Goal: Task Accomplishment & Management: Use online tool/utility

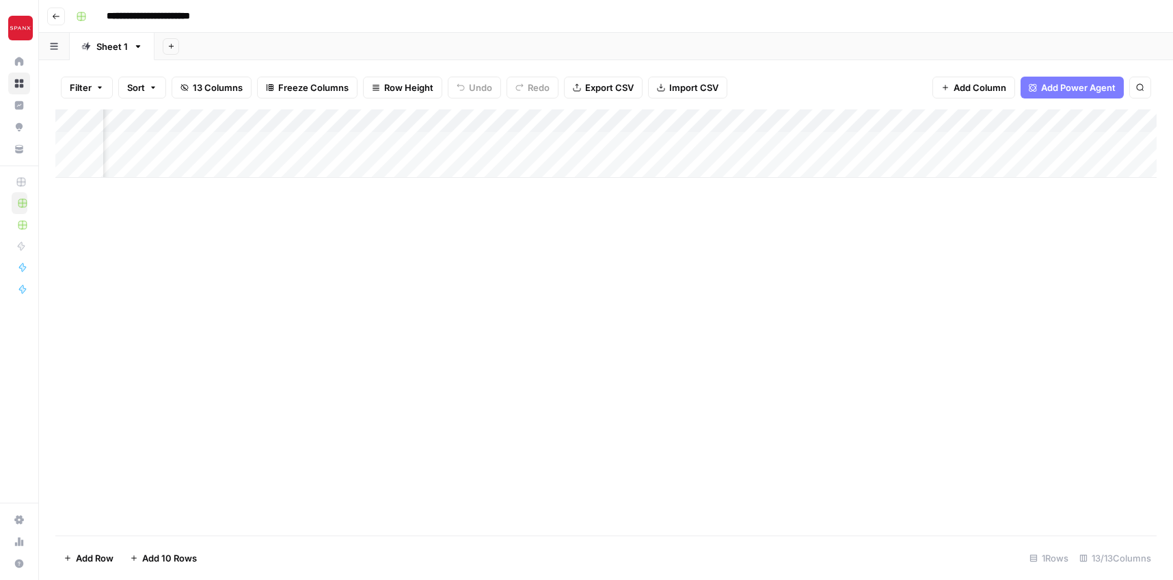
scroll to position [0, 1469]
click at [430, 141] on div "Add Column" at bounding box center [605, 143] width 1101 height 68
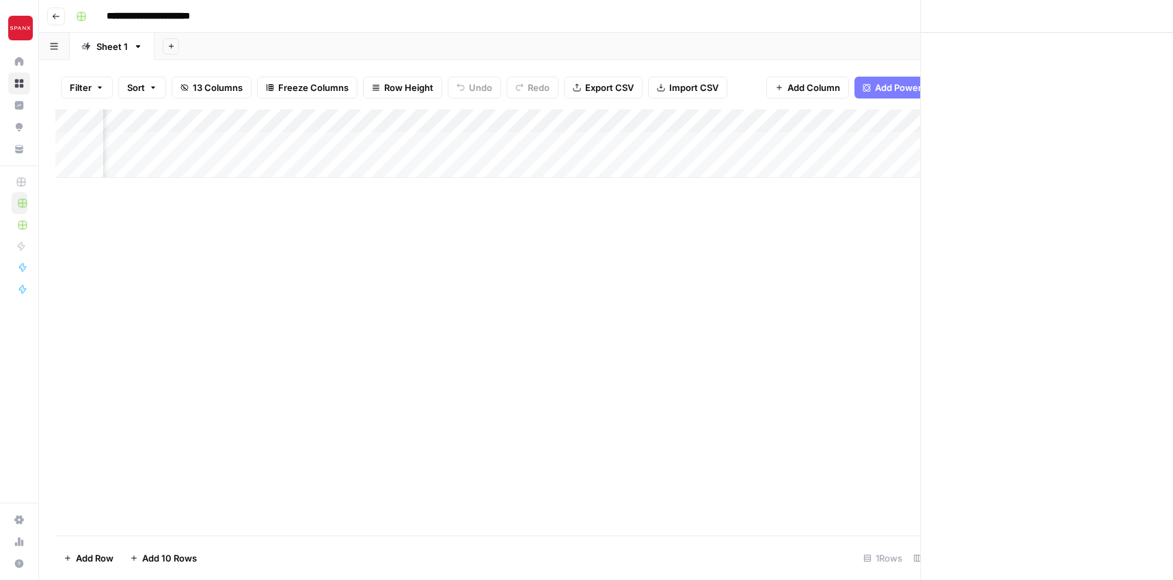
scroll to position [0, 1463]
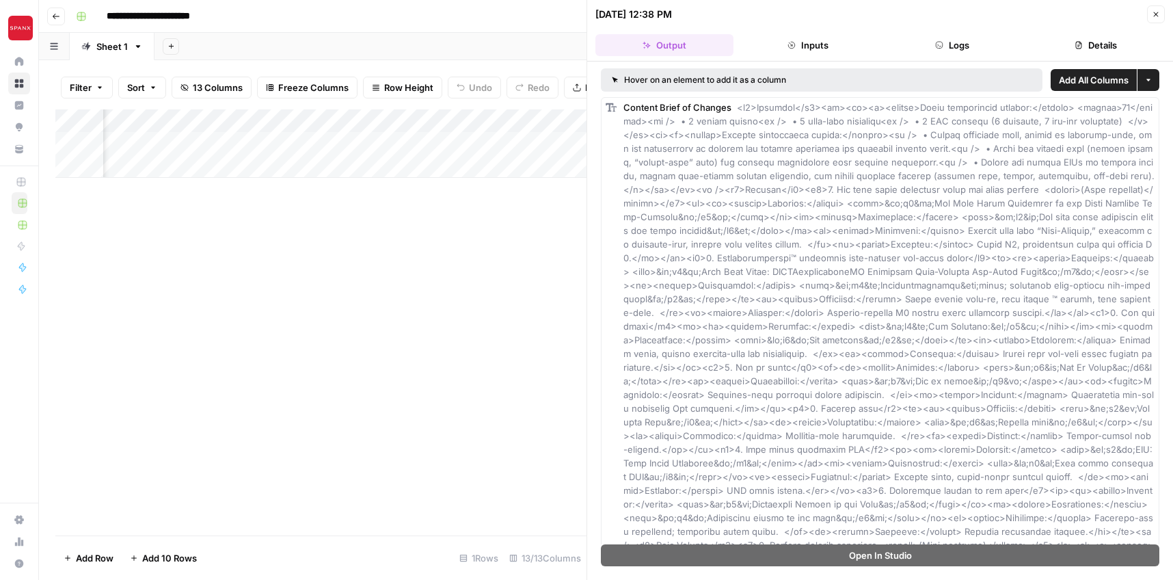
click at [1160, 14] on span "Close" at bounding box center [1160, 14] width 1 height 1
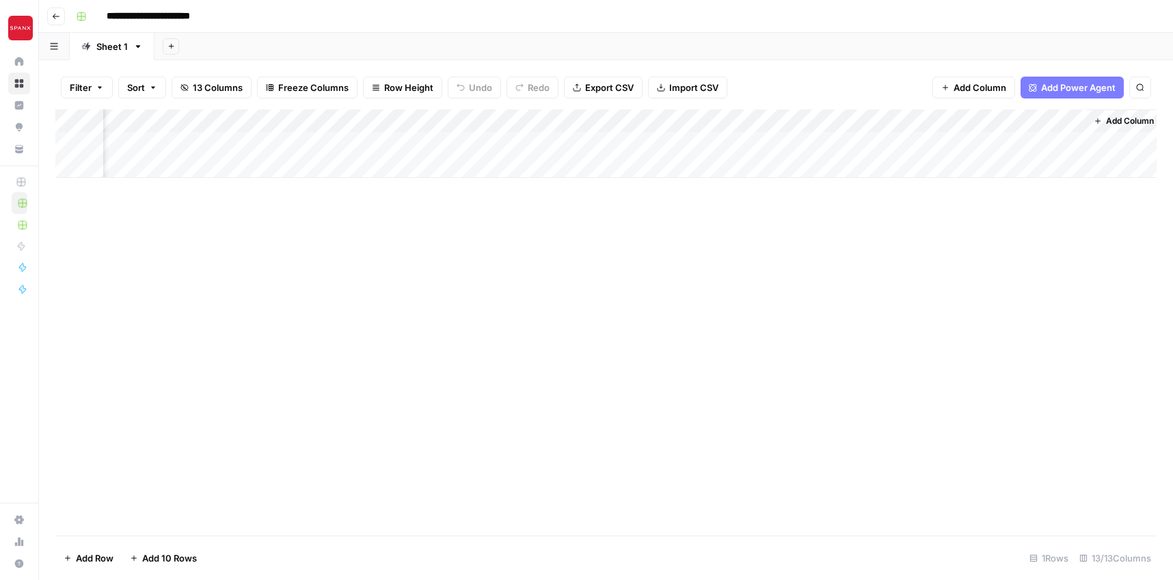
scroll to position [0, 1452]
click at [751, 142] on div "Add Column" at bounding box center [605, 143] width 1101 height 68
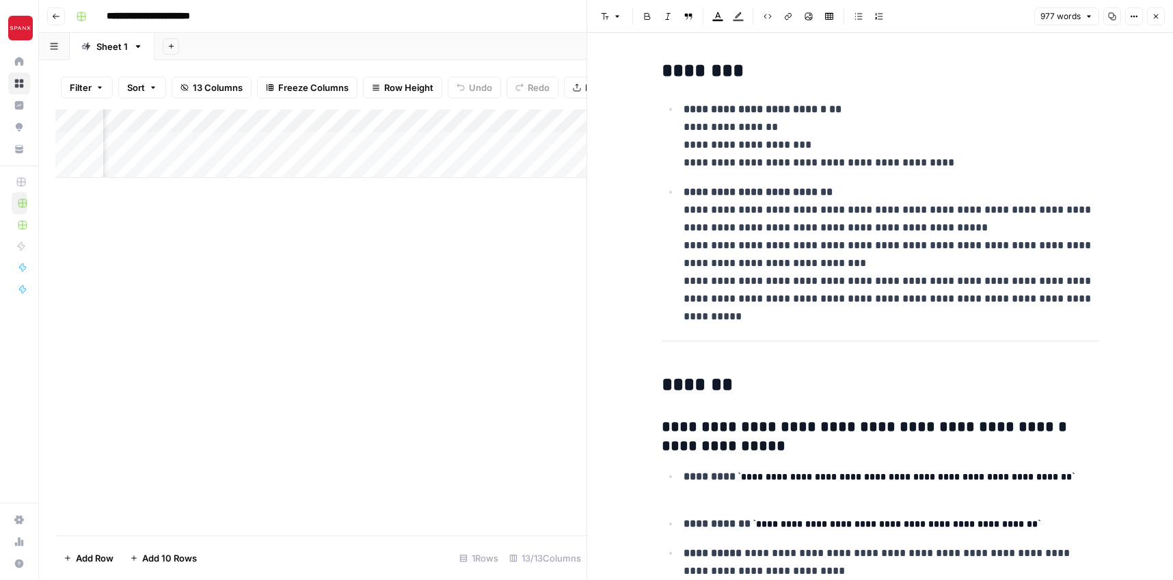
click at [1160, 16] on button "Close" at bounding box center [1156, 17] width 18 height 18
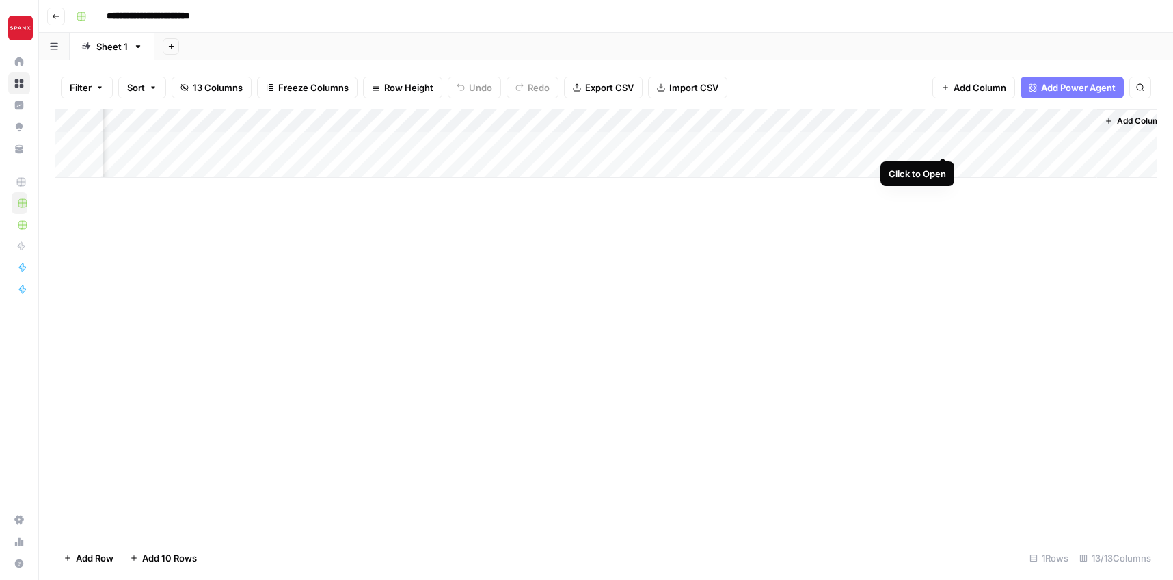
click at [944, 143] on div "Add Column" at bounding box center [605, 143] width 1101 height 68
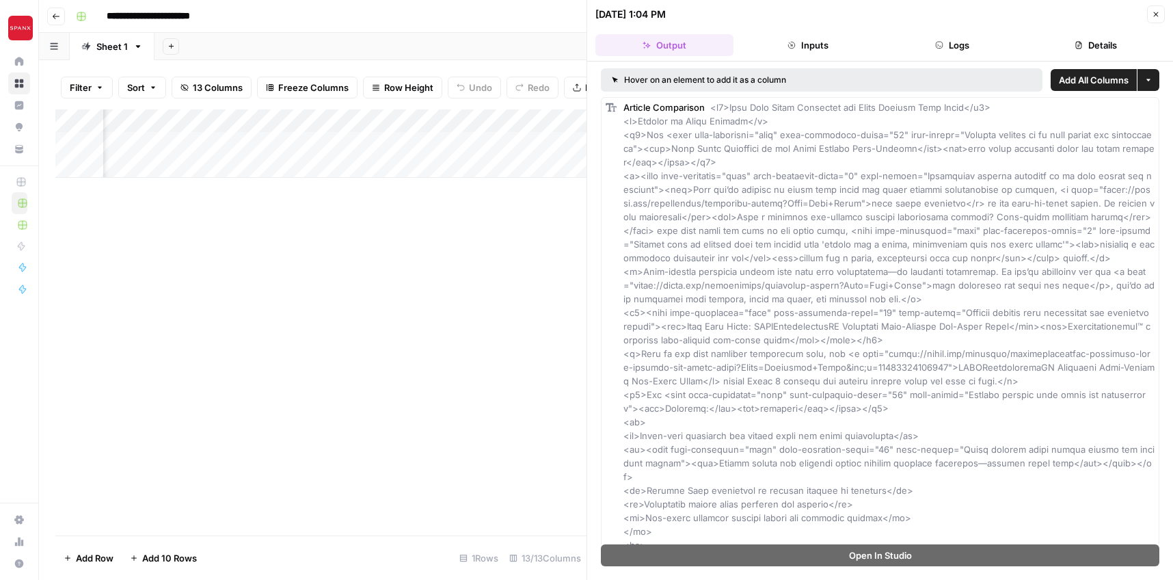
click at [1155, 14] on icon "button" at bounding box center [1156, 14] width 5 height 5
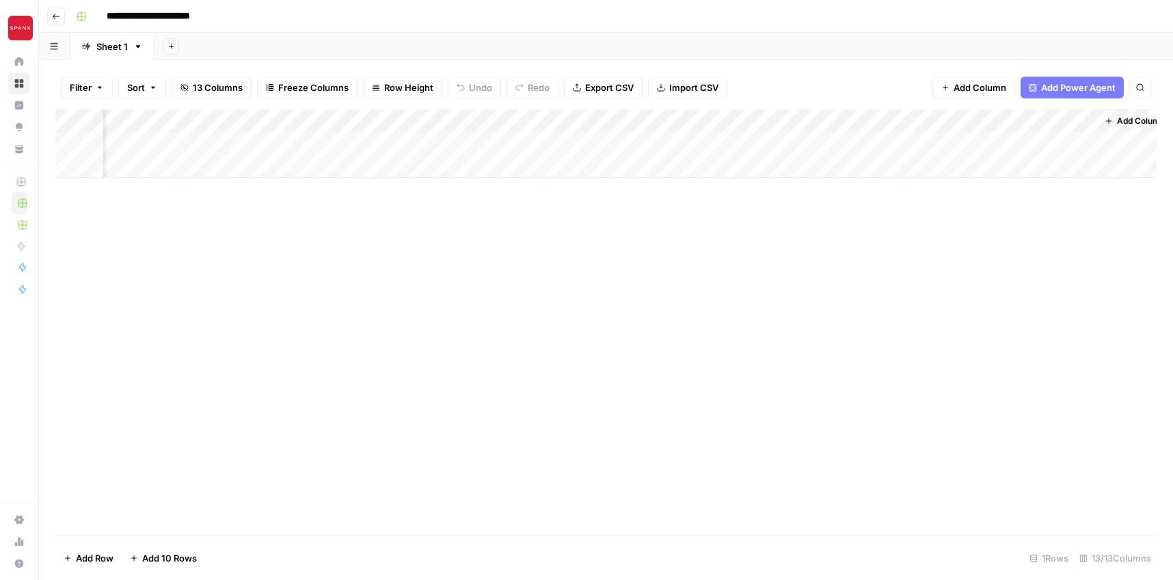
scroll to position [0, 1469]
click at [1050, 142] on div "Add Column" at bounding box center [605, 143] width 1101 height 68
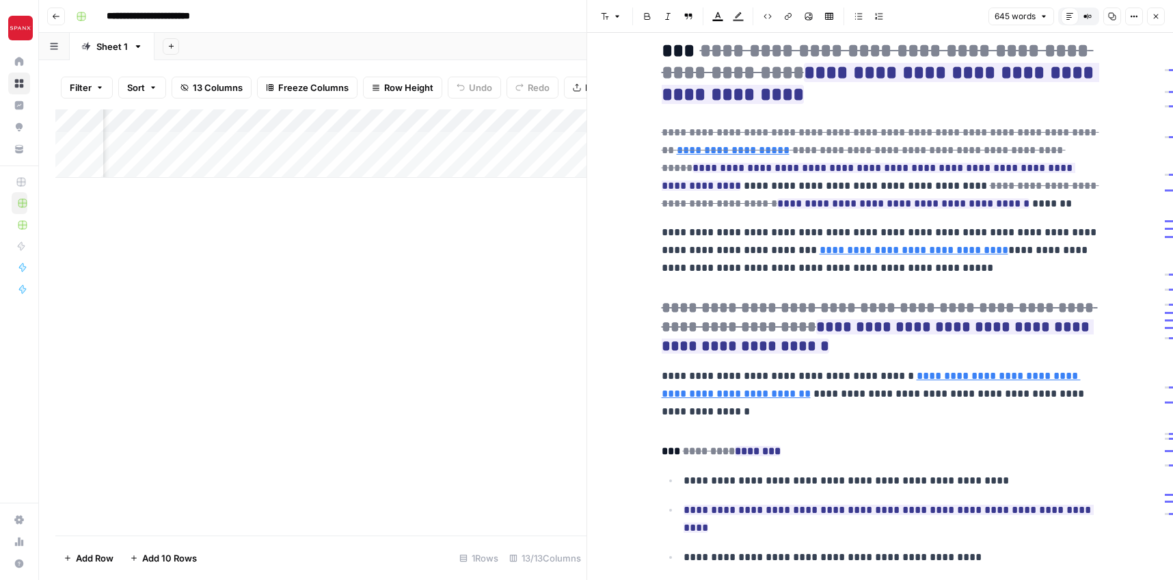
scroll to position [137, 0]
click at [1156, 16] on icon "button" at bounding box center [1156, 16] width 5 height 5
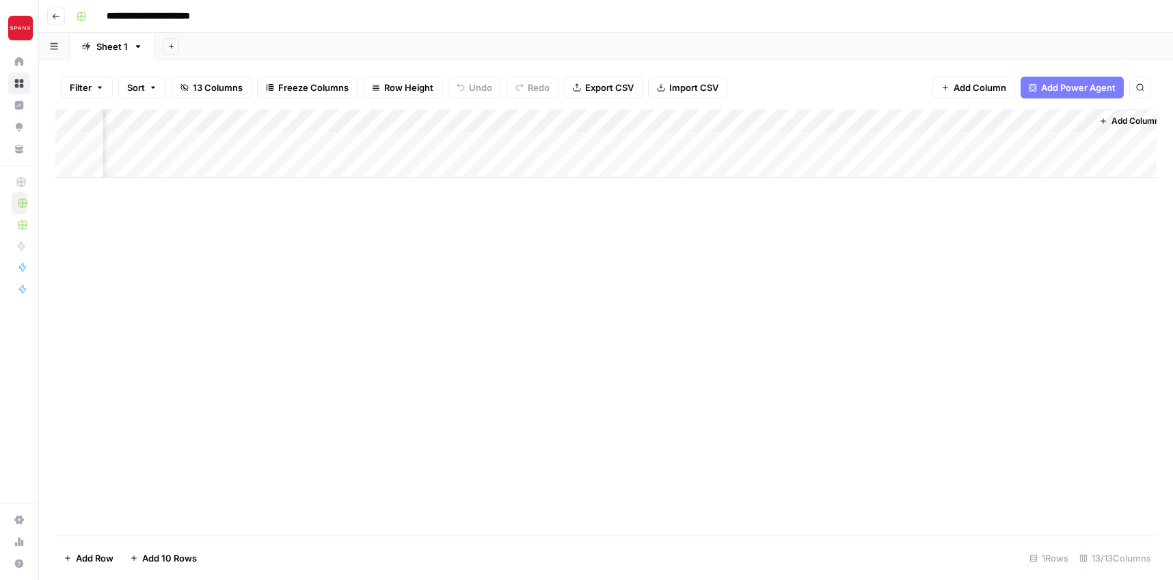
scroll to position [0, 1452]
click at [940, 144] on div "Add Column" at bounding box center [605, 143] width 1101 height 68
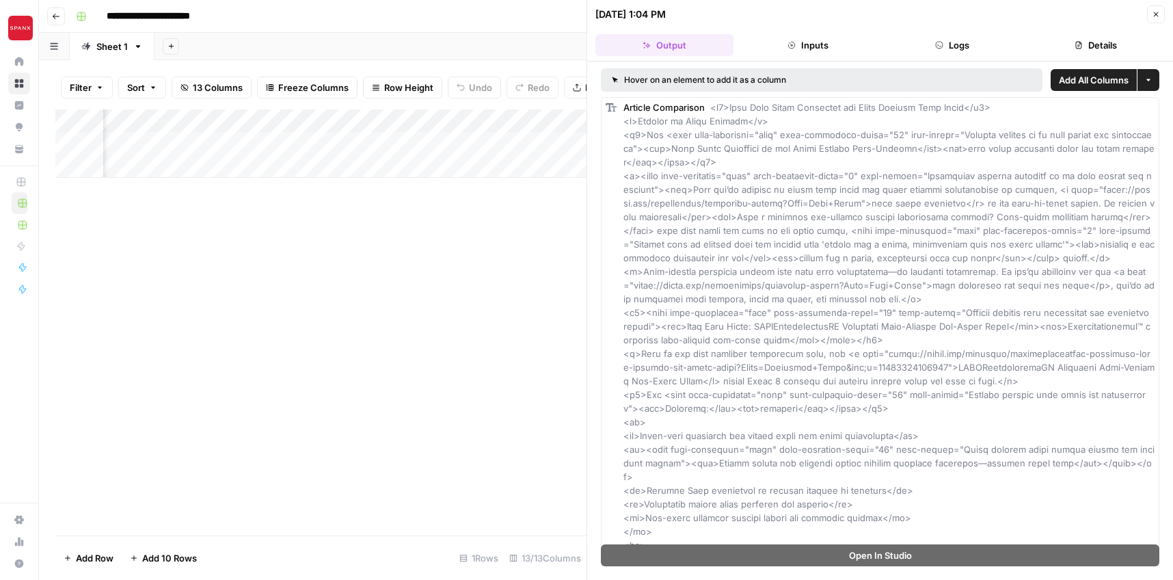
click at [1108, 45] on button "Details" at bounding box center [1096, 45] width 138 height 22
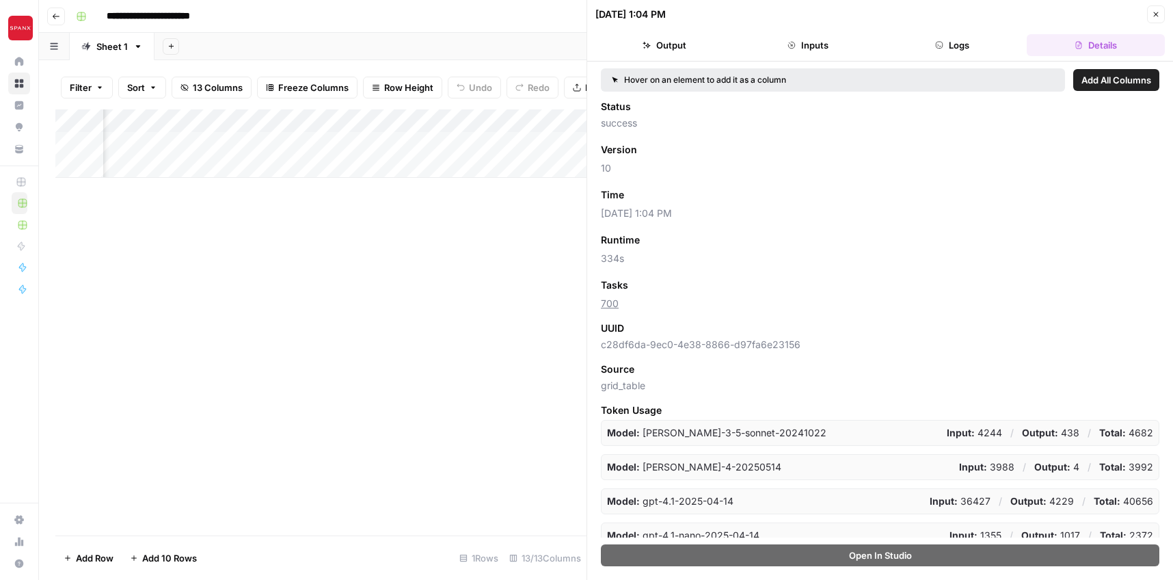
click at [673, 41] on button "Output" at bounding box center [665, 45] width 138 height 22
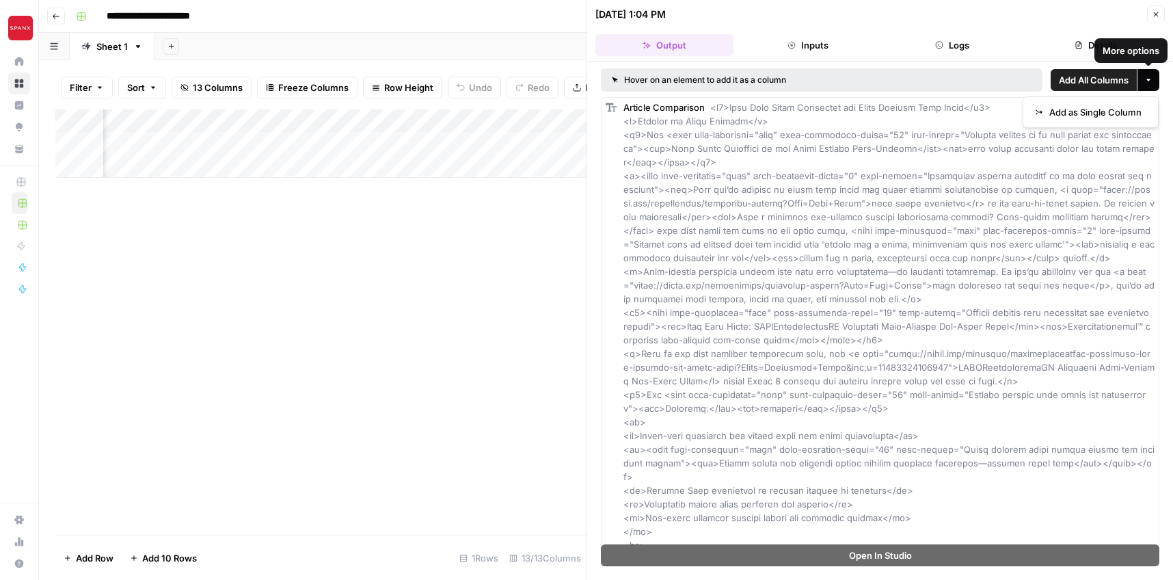
click at [1148, 83] on icon "button" at bounding box center [1149, 80] width 8 height 8
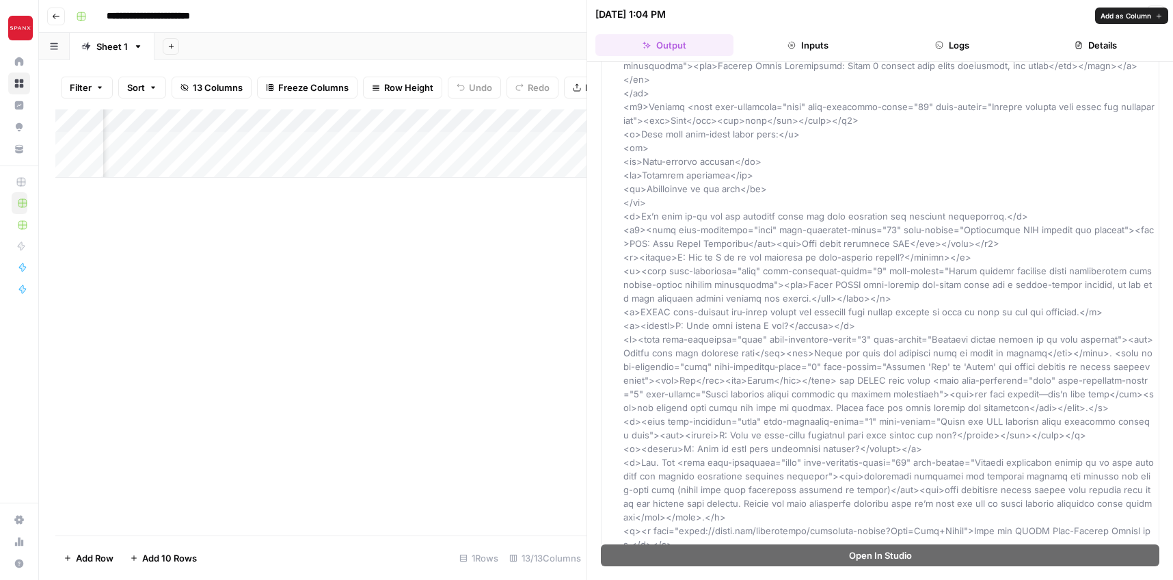
scroll to position [1125, 0]
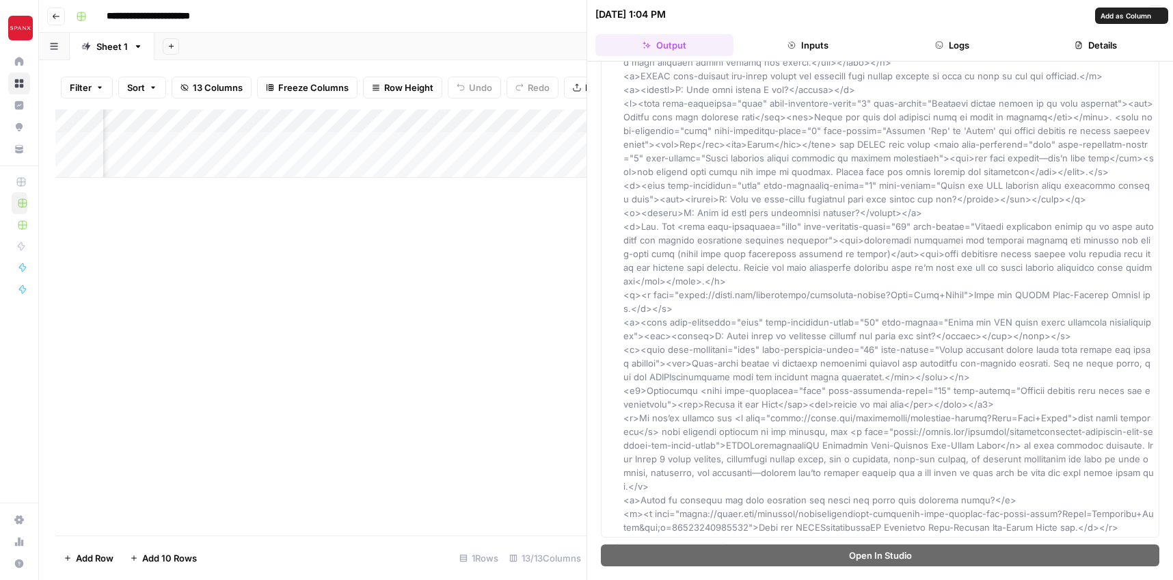
click at [433, 399] on div "Add Column" at bounding box center [320, 322] width 531 height 426
click at [1158, 18] on button "Close" at bounding box center [1156, 14] width 18 height 18
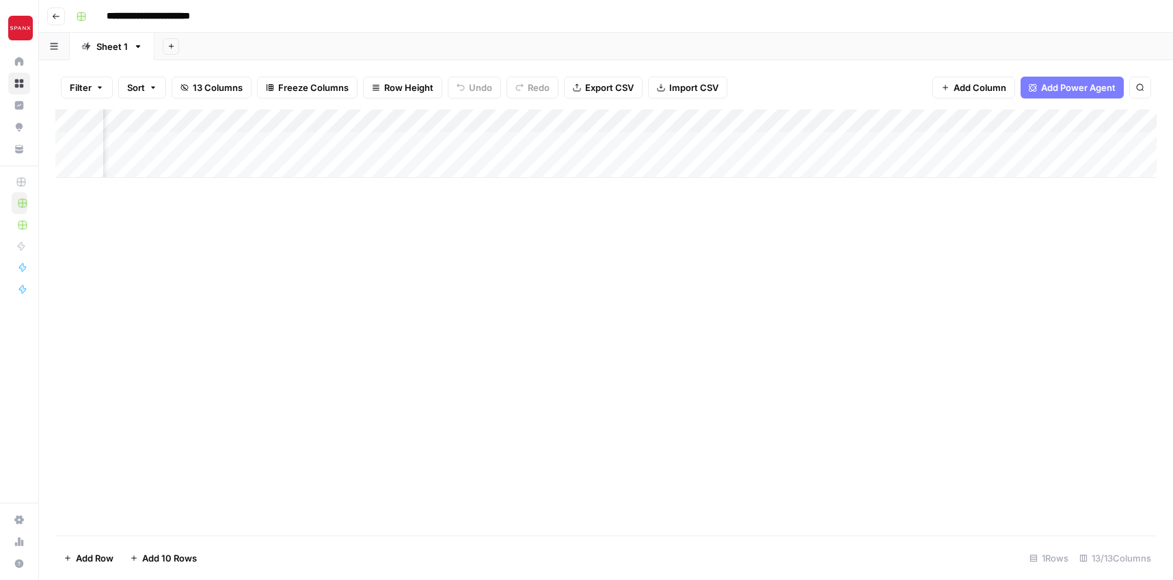
scroll to position [0, 1039]
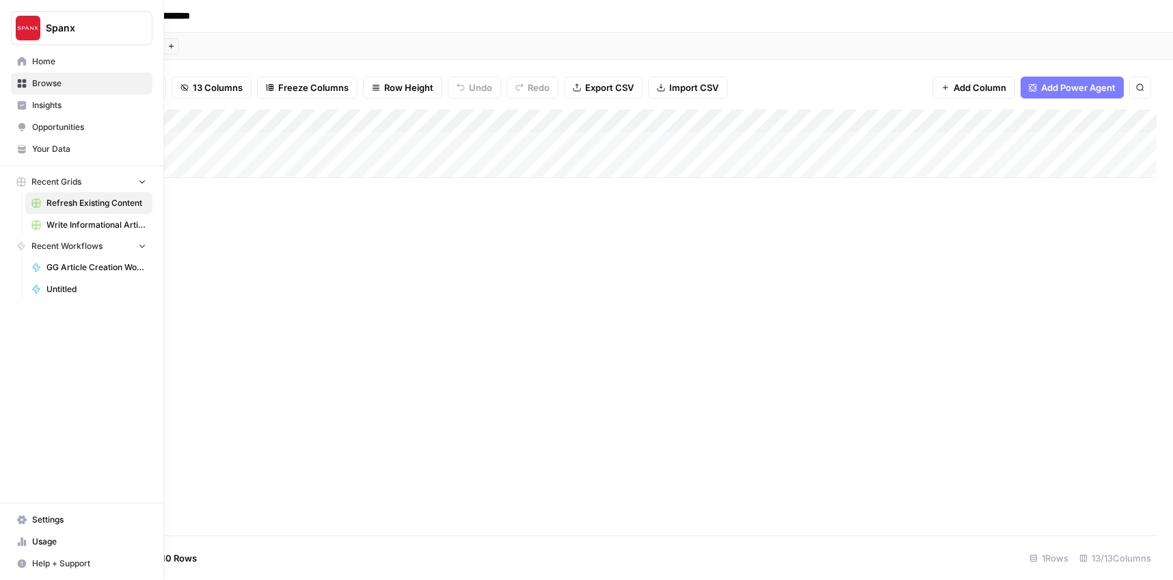
click at [62, 224] on span "Write Informational Article" at bounding box center [96, 225] width 100 height 12
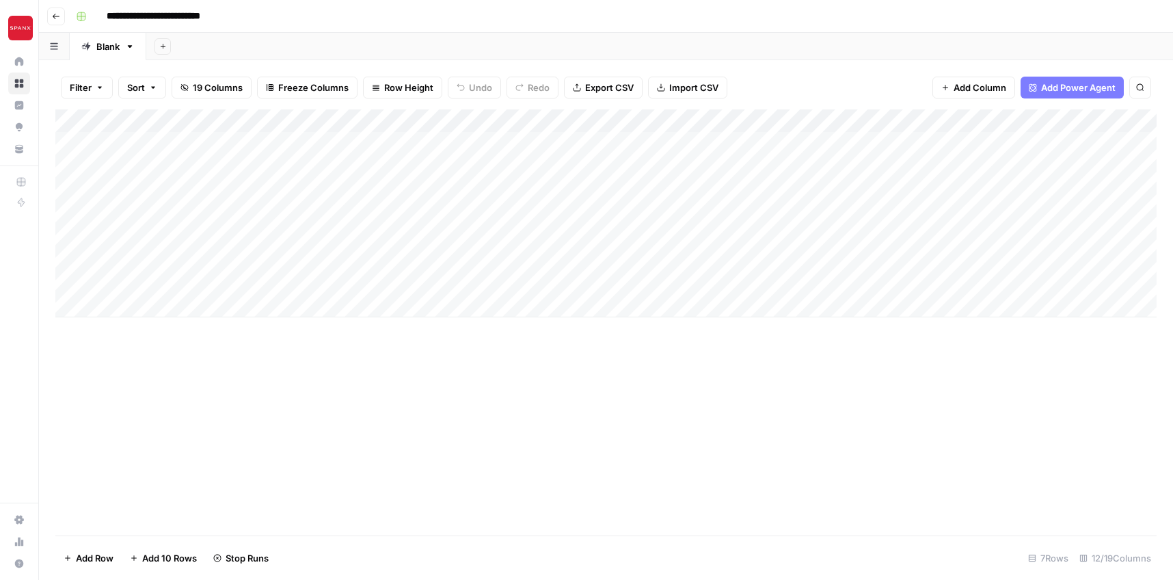
click at [474, 211] on div "Add Column" at bounding box center [605, 213] width 1101 height 208
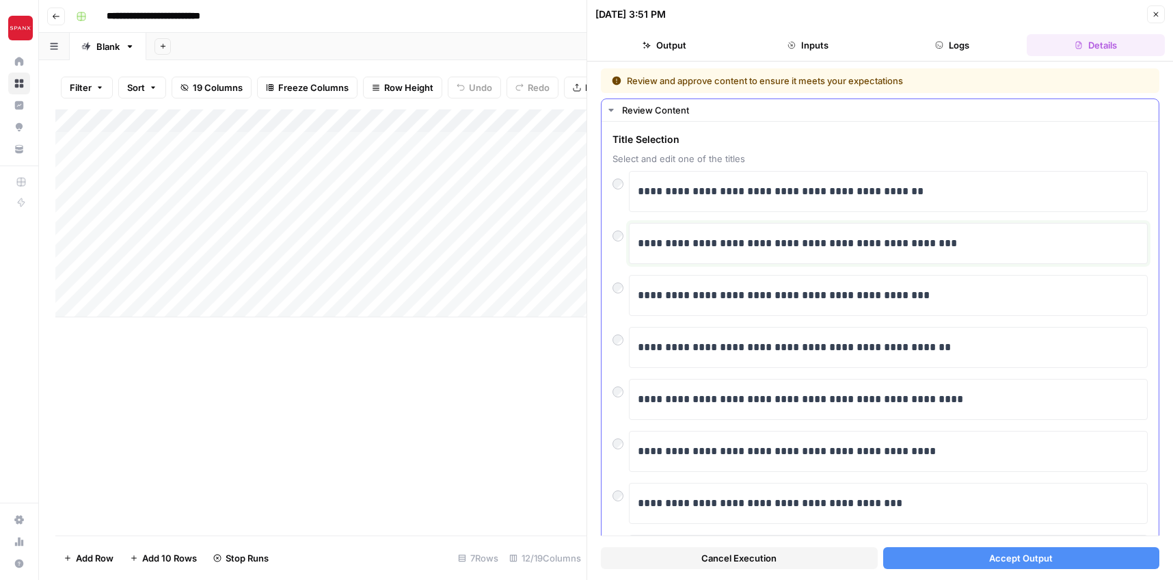
click at [795, 249] on p "**********" at bounding box center [888, 244] width 501 height 18
click at [1002, 550] on button "Accept Output" at bounding box center [1021, 558] width 277 height 22
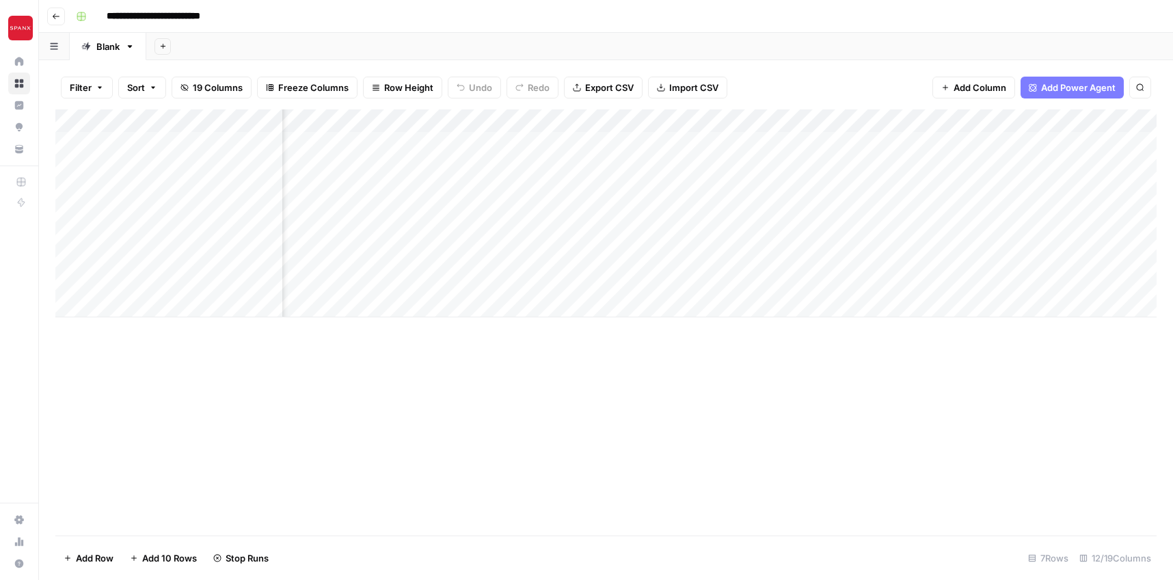
scroll to position [0, 542]
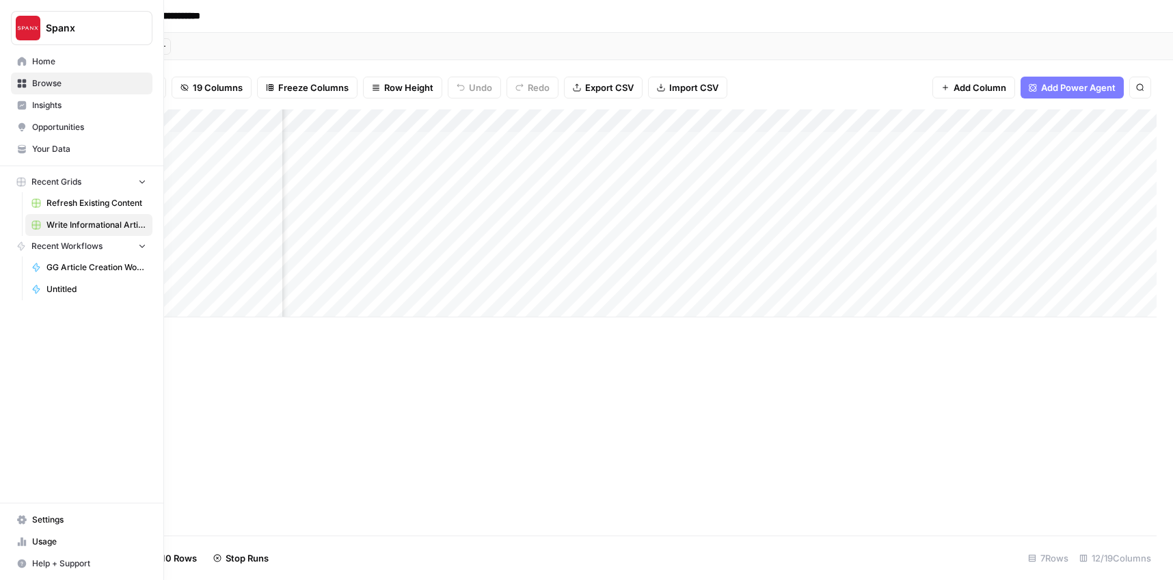
click at [48, 202] on span "Refresh Existing Content" at bounding box center [96, 203] width 100 height 12
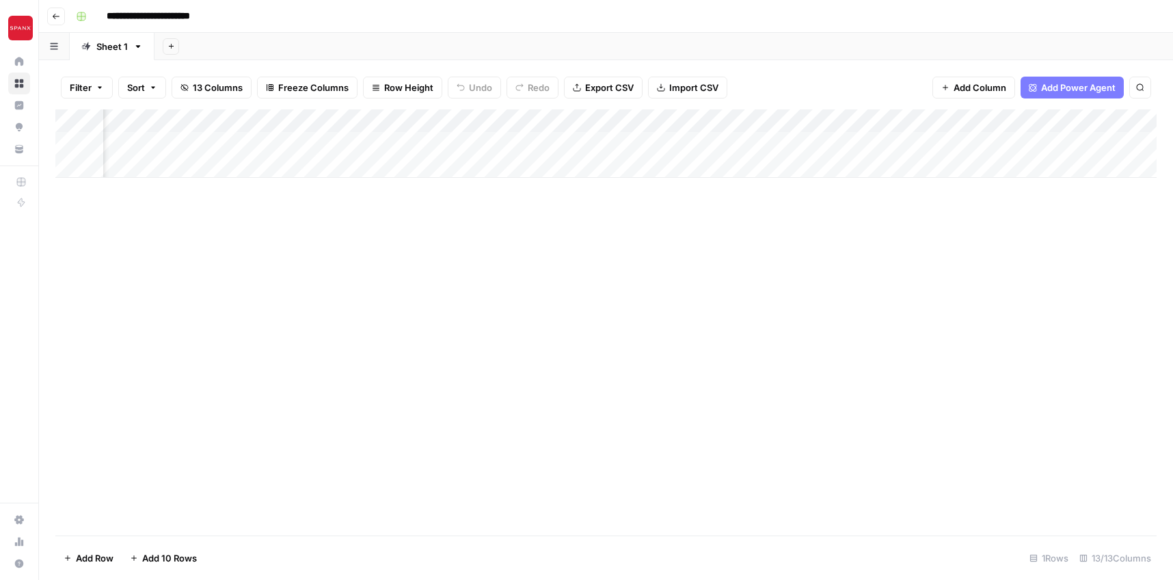
scroll to position [0, 1469]
click at [969, 90] on span "Add Column" at bounding box center [980, 88] width 53 height 14
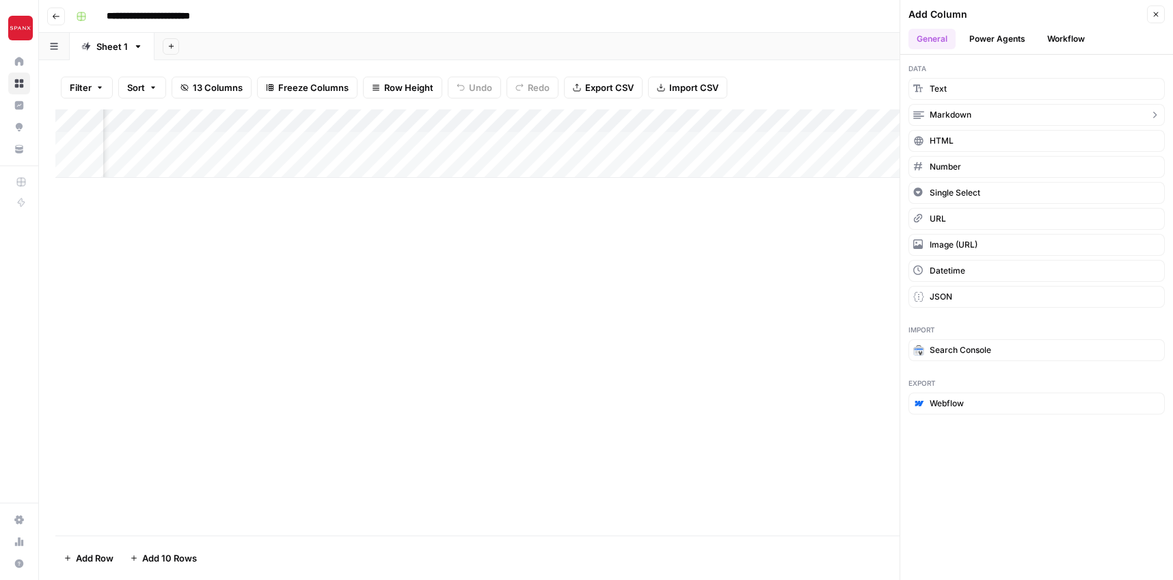
click at [953, 116] on span "Markdown" at bounding box center [951, 115] width 42 height 12
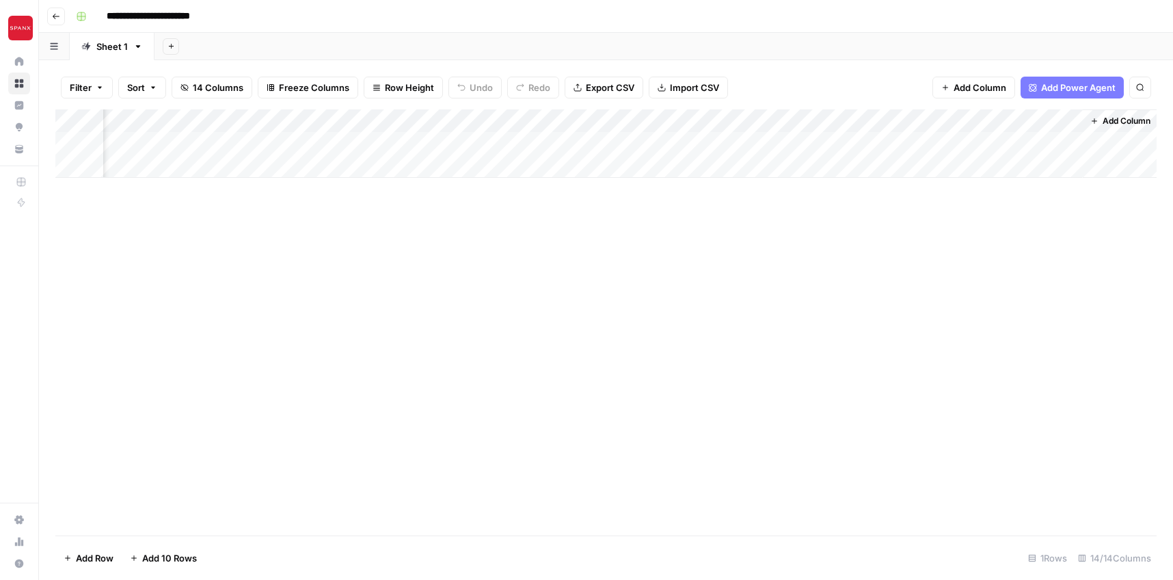
scroll to position [0, 1665]
click at [929, 118] on div "Add Column" at bounding box center [605, 143] width 1101 height 68
click at [929, 118] on div at bounding box center [982, 122] width 198 height 27
click at [918, 154] on input "New Column" at bounding box center [965, 154] width 139 height 14
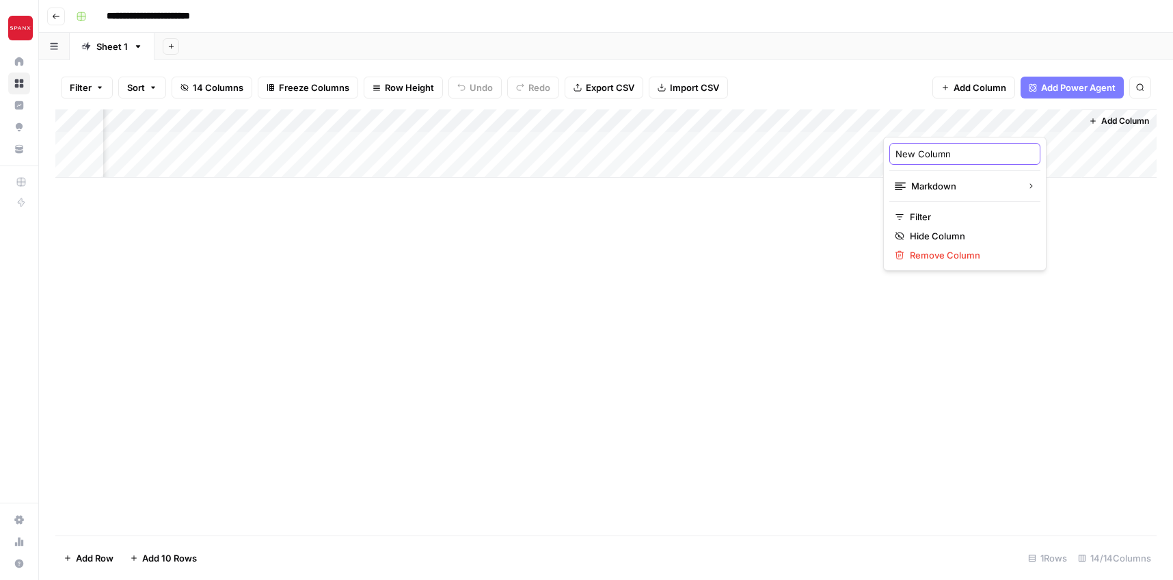
click at [918, 154] on input "New Column" at bounding box center [965, 154] width 139 height 14
type input "A"
type input "Final Article"
click at [847, 301] on div "Add Column" at bounding box center [605, 322] width 1101 height 426
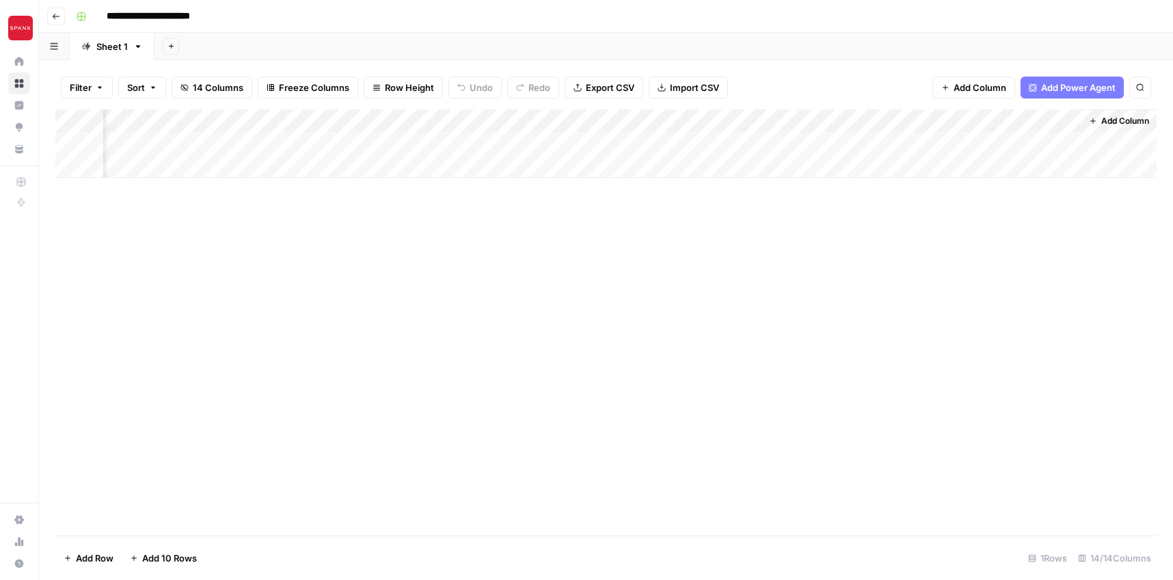
click at [1069, 122] on div "Add Column" at bounding box center [605, 143] width 1101 height 68
click at [806, 224] on div "Add Column" at bounding box center [605, 322] width 1101 height 426
click at [1070, 121] on div "Add Column" at bounding box center [605, 143] width 1101 height 68
click at [941, 254] on span "Remove Column" at bounding box center [970, 255] width 120 height 14
click at [534, 139] on span "Delete" at bounding box center [537, 142] width 29 height 14
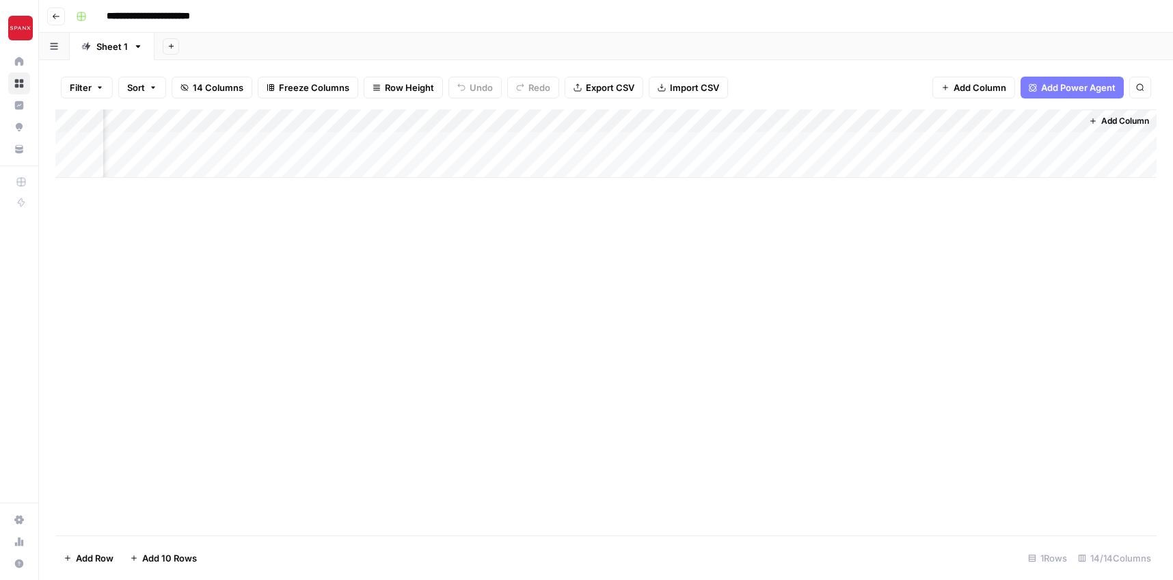
scroll to position [0, 1469]
click at [1088, 90] on span "Add Power Agent" at bounding box center [1078, 88] width 75 height 14
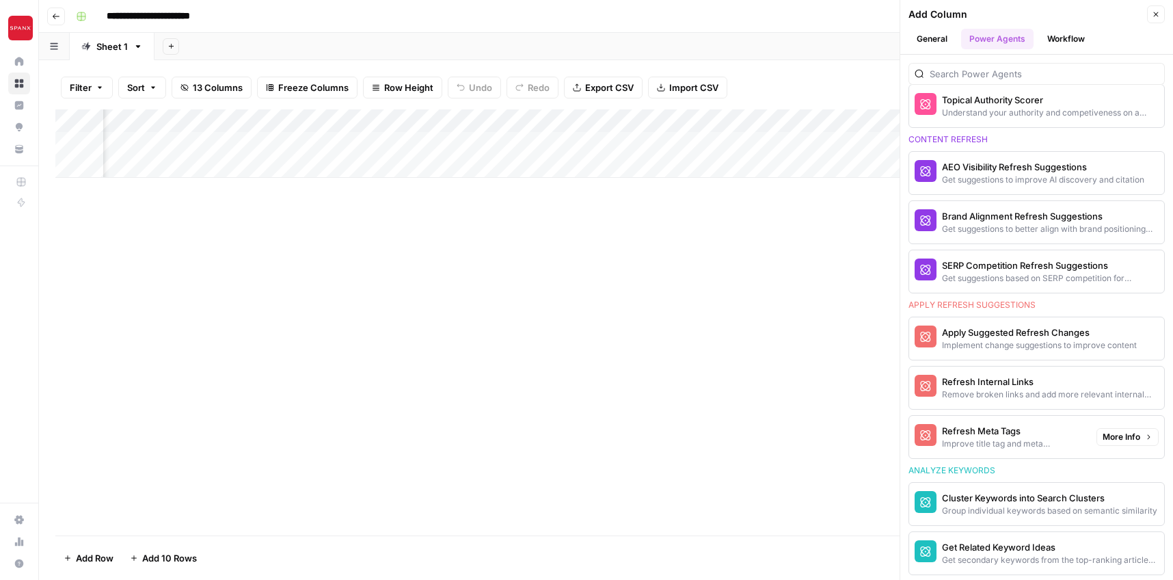
scroll to position [819, 0]
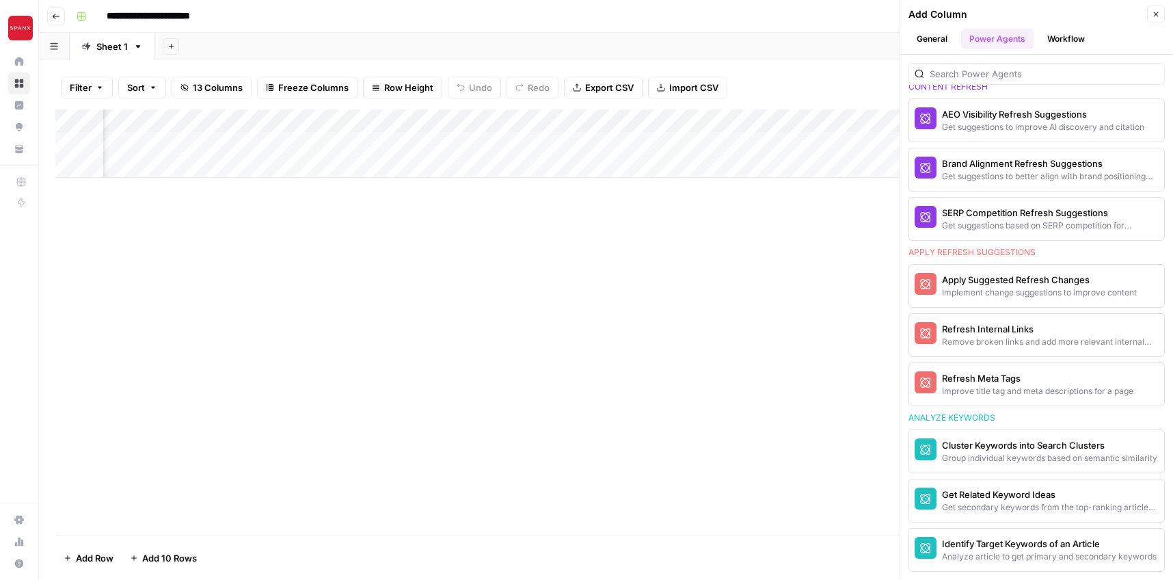
click at [790, 334] on div "Add Column" at bounding box center [605, 322] width 1101 height 426
click at [1153, 12] on icon "button" at bounding box center [1156, 14] width 8 height 8
